Goal: Answer question/provide support: Share knowledge or assist other users

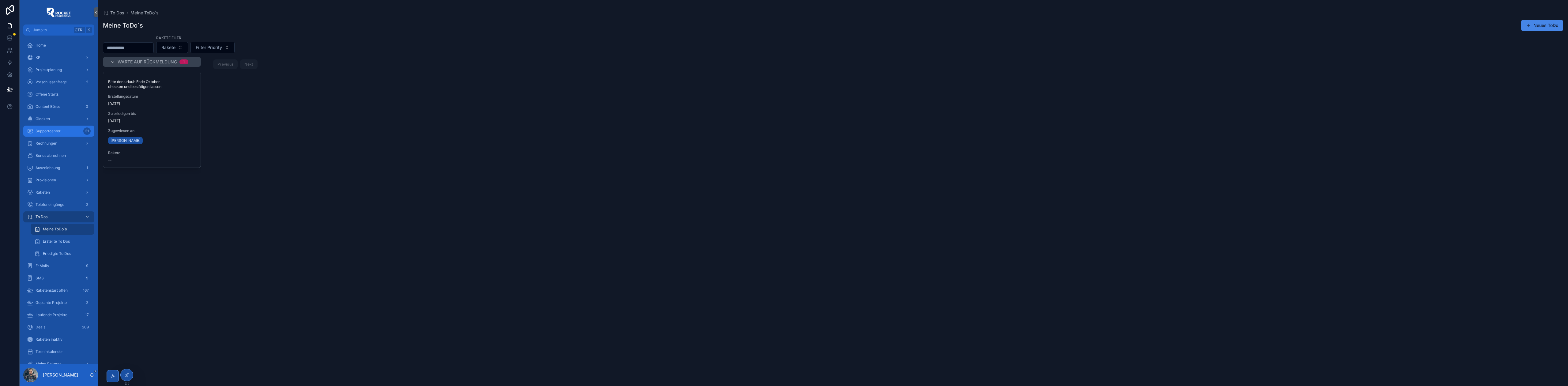
drag, startPoint x: 53, startPoint y: 127, endPoint x: 507, endPoint y: 172, distance: 456.2
click at [53, 127] on div "Supportcenter 31" at bounding box center [58, 131] width 64 height 10
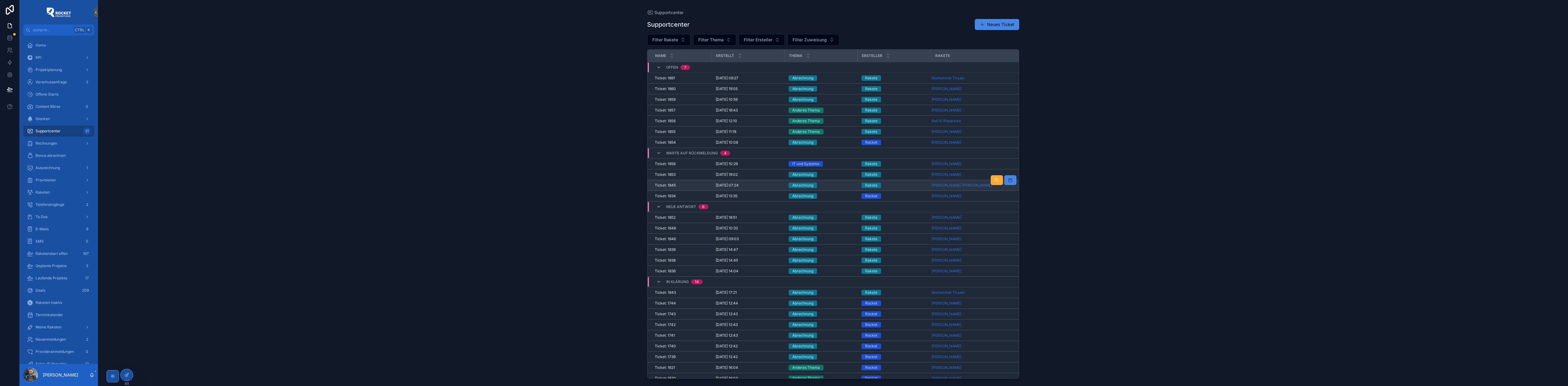
click at [895, 186] on div "Rakete" at bounding box center [894, 185] width 66 height 5
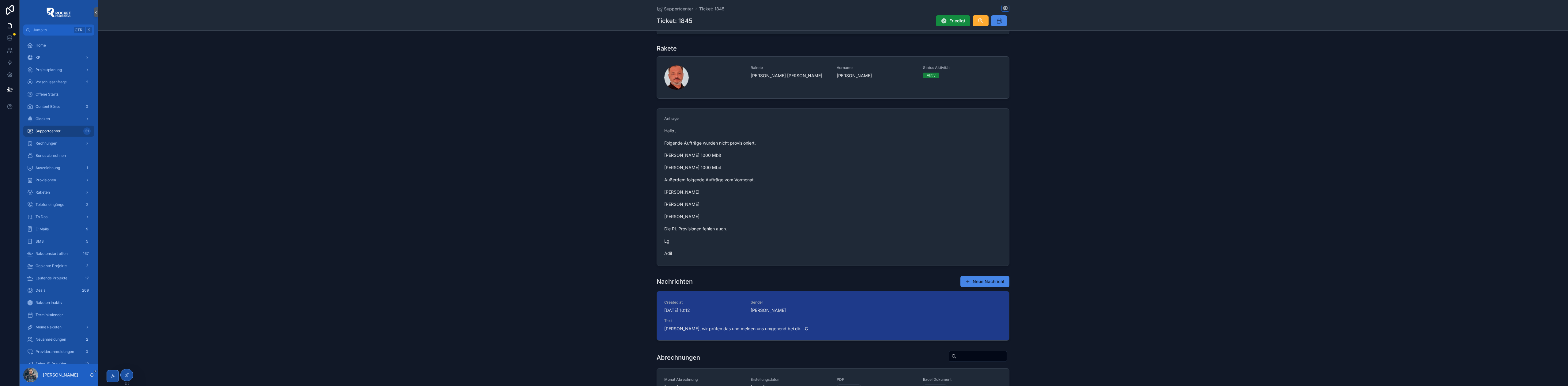
scroll to position [82, 0]
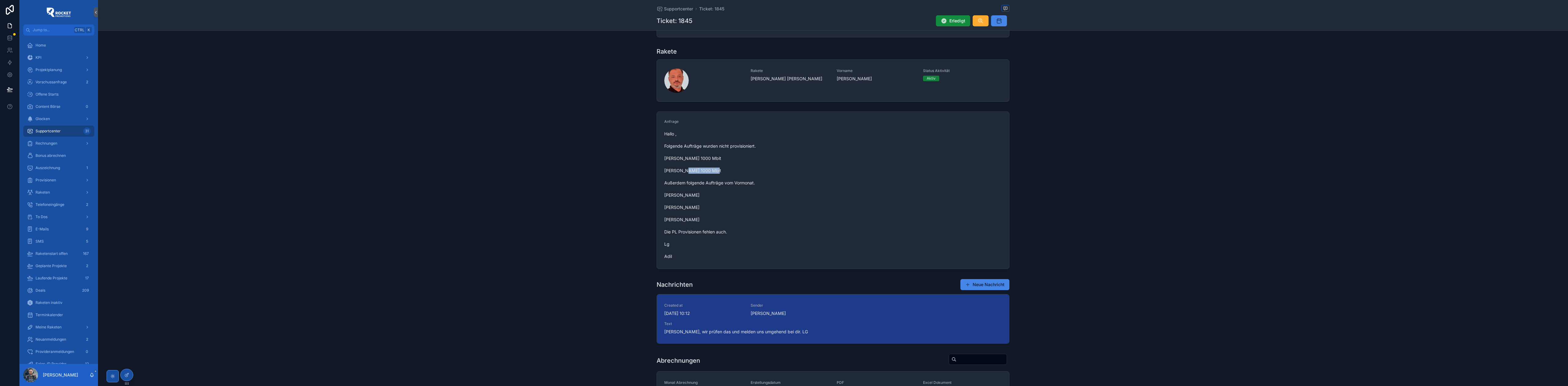
drag, startPoint x: 662, startPoint y: 171, endPoint x: 691, endPoint y: 172, distance: 29.0
click at [691, 172] on form "Anfrage Hallo , Folgende Aufträge wurden nicht provisioniert. [PERSON_NAME] 100…" at bounding box center [833, 191] width 352 height 157
copy span "[PERSON_NAME]"
click at [670, 195] on span "Hallo , Folgende Aufträge wurden nicht provisioniert. [PERSON_NAME] 1000 Mbit […" at bounding box center [833, 195] width 337 height 128
drag, startPoint x: 661, startPoint y: 194, endPoint x: 695, endPoint y: 195, distance: 34.0
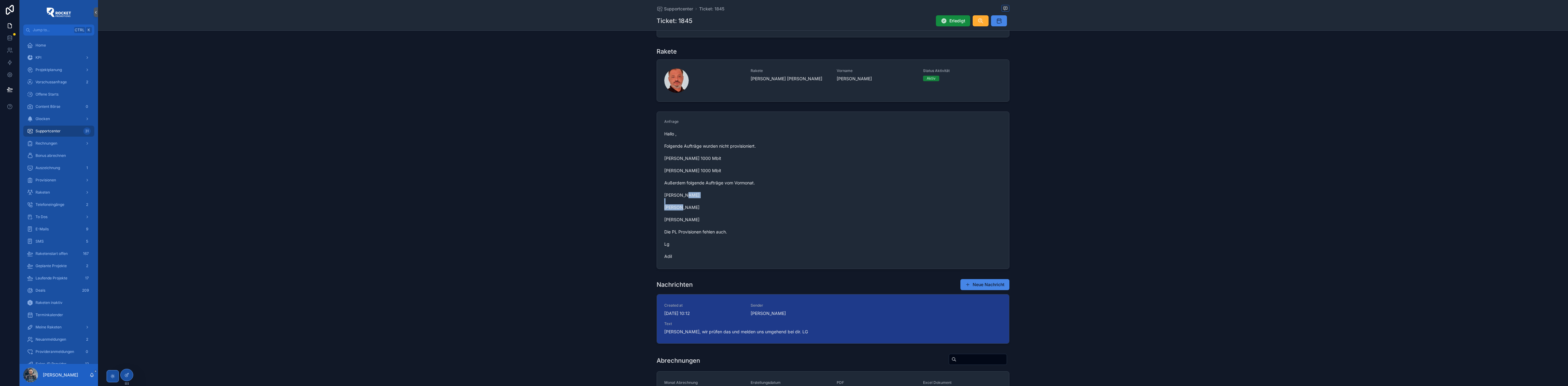
click at [695, 195] on form "Anfrage Hallo , Folgende Aufträge wurden nicht provisioniert. [PERSON_NAME] 100…" at bounding box center [833, 191] width 352 height 157
click at [694, 198] on span "Hallo , Folgende Aufträge wurden nicht provisioniert. [PERSON_NAME] 1000 Mbit […" at bounding box center [833, 195] width 337 height 128
click at [686, 161] on span "Hallo , Folgende Aufträge wurden nicht provisioniert. [PERSON_NAME] 1000 Mbit […" at bounding box center [833, 195] width 337 height 128
click at [685, 172] on span "Hallo , Folgende Aufträge wurden nicht provisioniert. [PERSON_NAME] 1000 Mbit […" at bounding box center [833, 195] width 337 height 128
click at [680, 194] on span "Hallo , Folgende Aufträge wurden nicht provisioniert. [PERSON_NAME] 1000 Mbit […" at bounding box center [833, 195] width 337 height 128
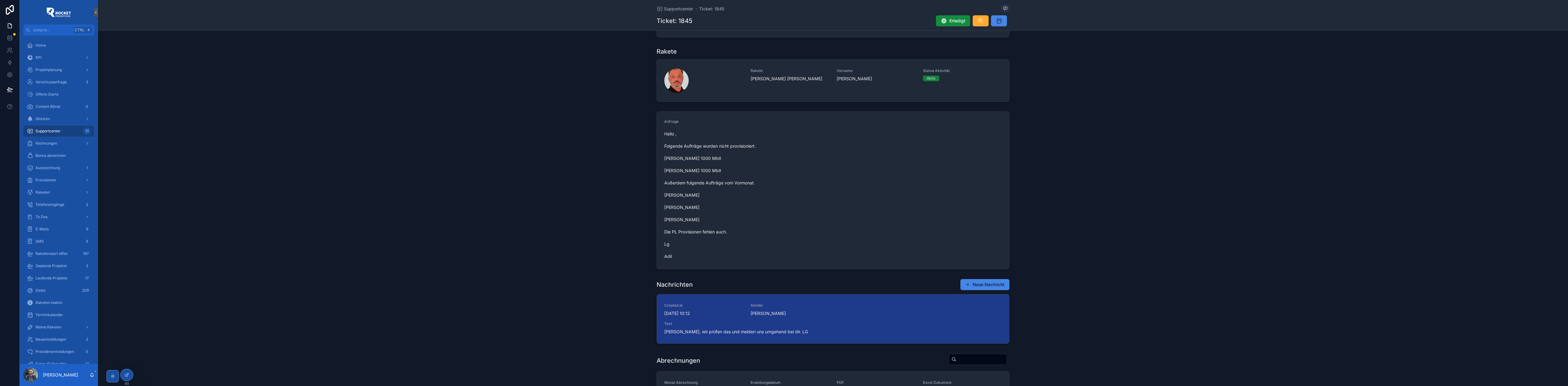
click at [682, 221] on span "Hallo , Folgende Aufträge wurden nicht provisioniert. [PERSON_NAME] 1000 Mbit […" at bounding box center [833, 195] width 337 height 128
drag, startPoint x: 700, startPoint y: 209, endPoint x: 660, endPoint y: 211, distance: 40.0
click at [660, 211] on form "Anfrage Hallo , Folgende Aufträge wurden nicht provisioniert. [PERSON_NAME] 100…" at bounding box center [833, 191] width 352 height 157
copy span "[PERSON_NAME]"
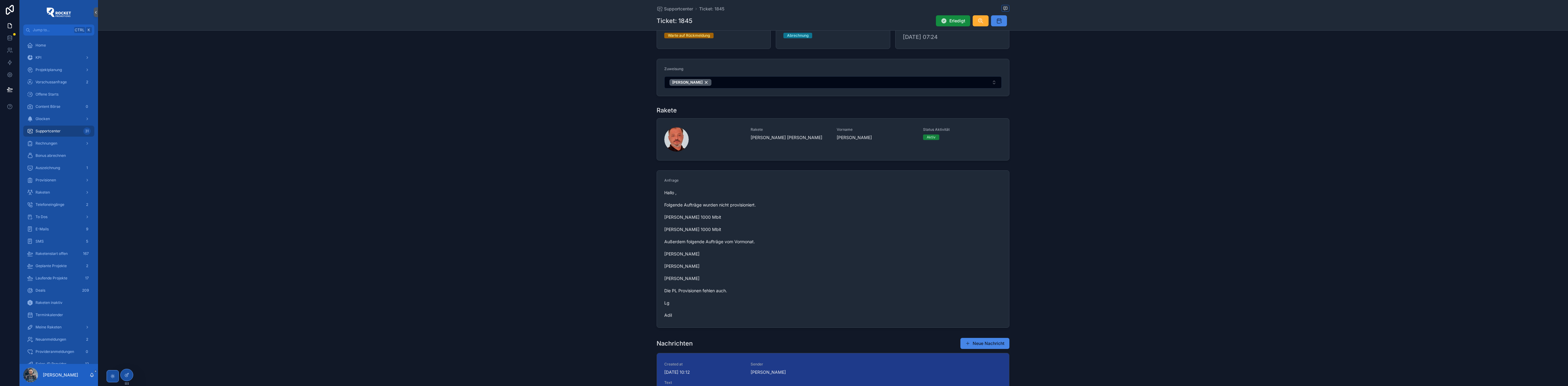
scroll to position [0, 0]
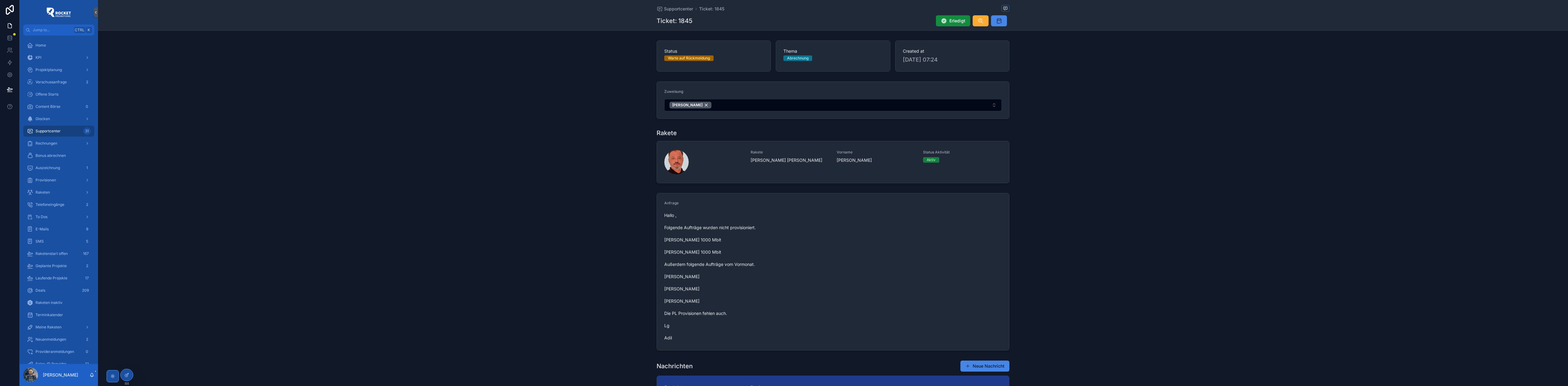
click at [668, 282] on span "Hallo , Folgende Aufträge wurden nicht provisioniert. [PERSON_NAME] 1000 Mbit […" at bounding box center [833, 276] width 337 height 128
drag, startPoint x: 662, startPoint y: 277, endPoint x: 694, endPoint y: 279, distance: 32.1
click at [694, 279] on span "Hallo , Folgende Aufträge wurden nicht provisioniert. [PERSON_NAME] 1000 Mbit […" at bounding box center [833, 276] width 337 height 128
copy span "[PERSON_NAME]"
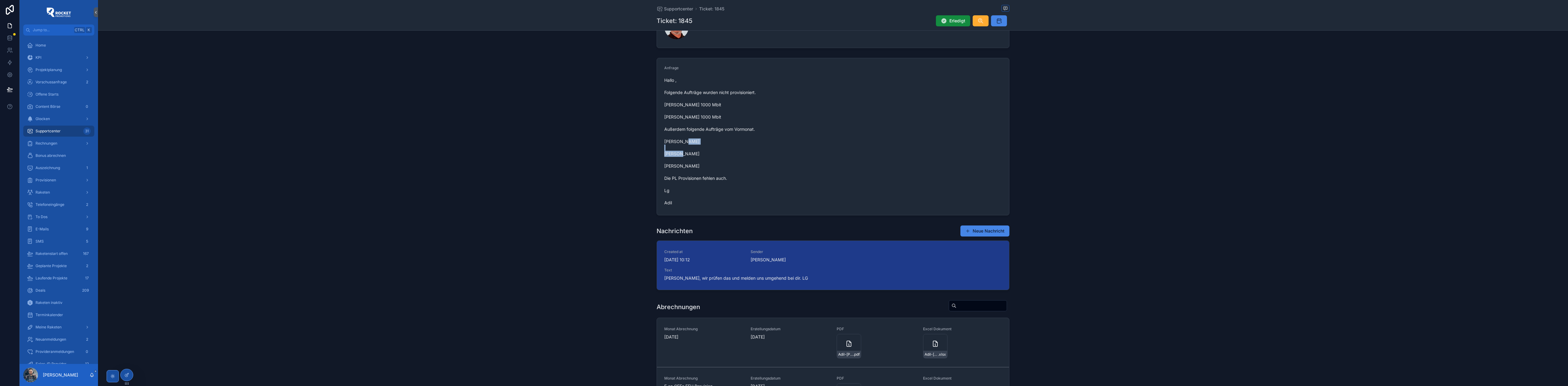
scroll to position [136, 0]
click at [704, 162] on span "Hallo , Folgende Aufträge wurden nicht provisioniert. [PERSON_NAME] 1000 Mbit […" at bounding box center [833, 140] width 337 height 128
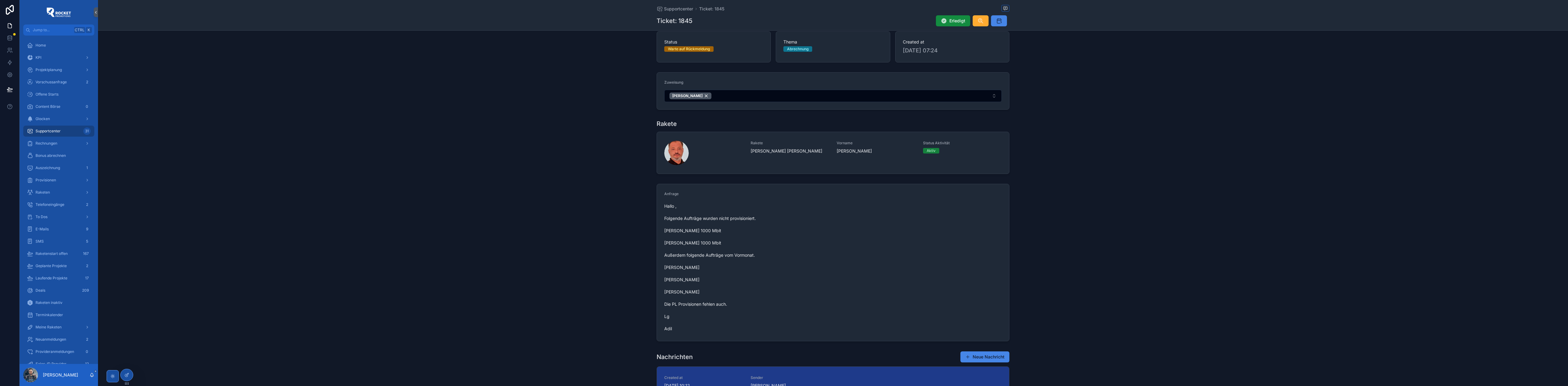
scroll to position [0, 0]
